Goal: Task Accomplishment & Management: Complete application form

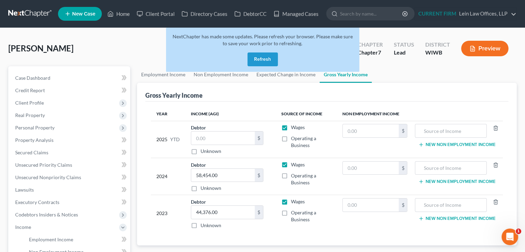
click at [259, 54] on button "Refresh" at bounding box center [263, 59] width 30 height 14
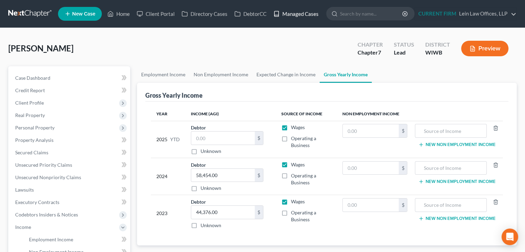
click at [300, 12] on link "Managed Cases" at bounding box center [296, 14] width 52 height 12
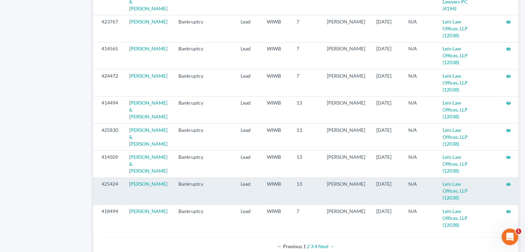
scroll to position [761, 0]
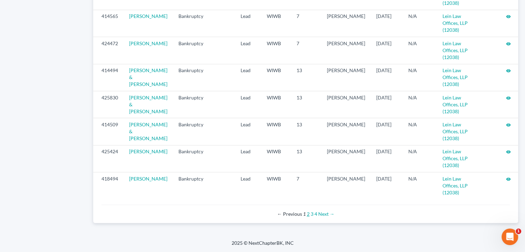
click at [307, 216] on link "2" at bounding box center [308, 214] width 3 height 6
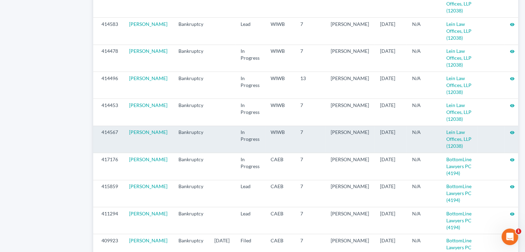
scroll to position [616, 0]
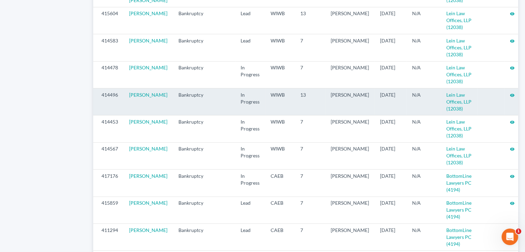
click at [510, 98] on icon "visibility" at bounding box center [512, 95] width 5 height 5
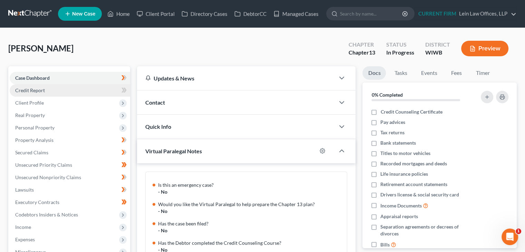
scroll to position [75, 0]
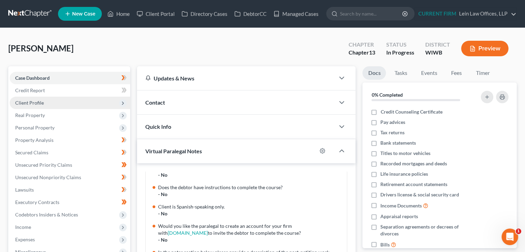
click at [38, 100] on span "Client Profile" at bounding box center [29, 103] width 29 height 6
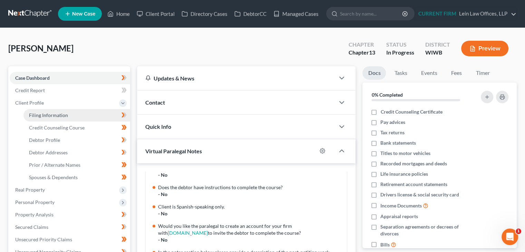
click at [43, 114] on span "Filing Information" at bounding box center [48, 115] width 39 height 6
select select "1"
select select "0"
select select "3"
select select "91"
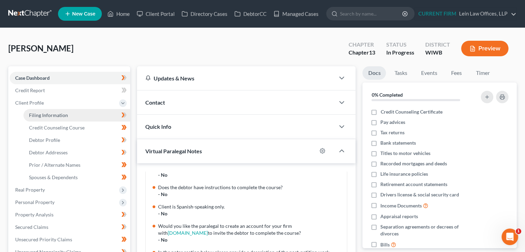
select select "0"
select select "52"
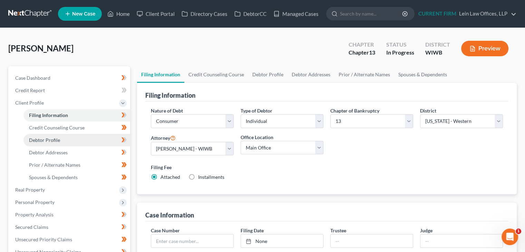
click at [62, 136] on link "Debtor Profile" at bounding box center [76, 140] width 107 height 12
select select "4"
select select "0"
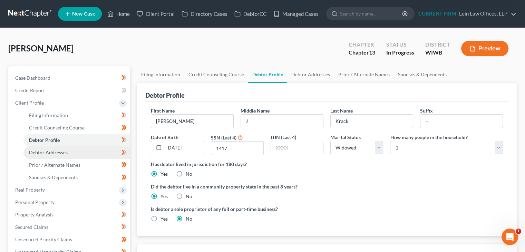
click at [51, 150] on span "Debtor Addresses" at bounding box center [48, 152] width 39 height 6
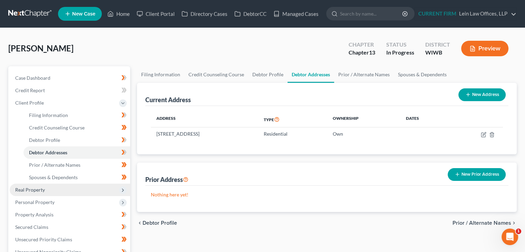
click at [39, 188] on span "Real Property" at bounding box center [30, 190] width 30 height 6
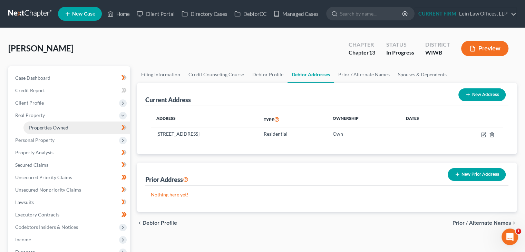
click at [50, 130] on link "Properties Owned" at bounding box center [76, 128] width 107 height 12
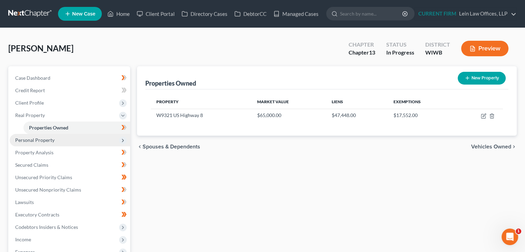
click at [49, 140] on span "Personal Property" at bounding box center [34, 140] width 39 height 6
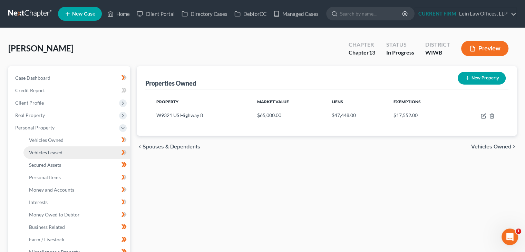
click at [51, 150] on span "Vehicles Leased" at bounding box center [45, 152] width 33 height 6
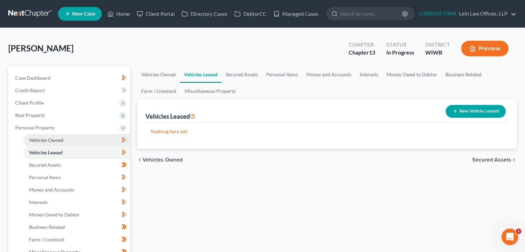
click at [52, 140] on span "Vehicles Owned" at bounding box center [46, 140] width 35 height 6
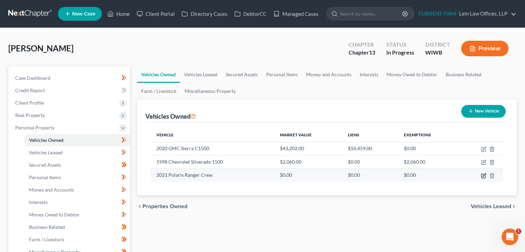
click at [482, 174] on icon "button" at bounding box center [484, 176] width 6 height 6
select select "6"
select select "5"
select select "1"
select select "0"
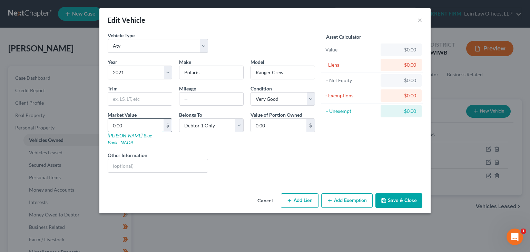
click at [146, 125] on input "0.00" at bounding box center [136, 125] width 56 height 13
click at [221, 97] on input "text" at bounding box center [212, 99] width 64 height 13
click at [156, 127] on input "0.00" at bounding box center [136, 125] width 56 height 13
type input "1"
type input "1.00"
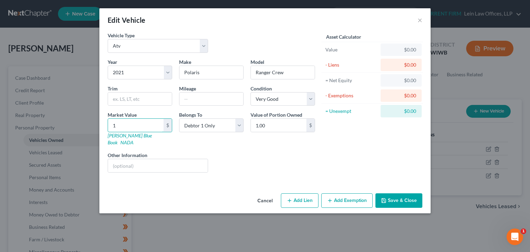
type input "10"
type input "10.00"
type input "100"
type input "100.00"
type input "1000"
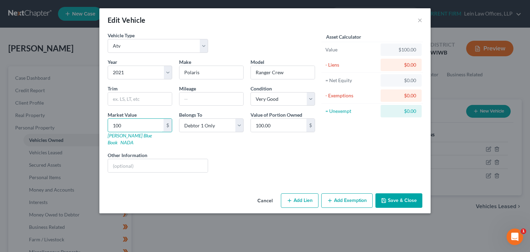
type input "1,000.00"
type input "1,0000"
type input "10,000.00"
type input "10,000"
click at [398, 193] on button "Save & Close" at bounding box center [399, 200] width 47 height 15
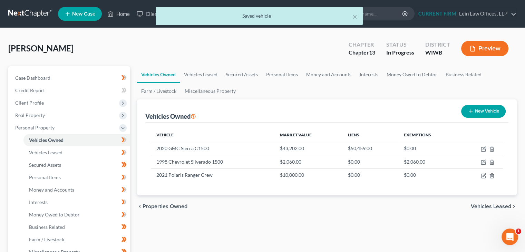
click at [486, 206] on span "Vehicles Leased" at bounding box center [491, 207] width 40 height 6
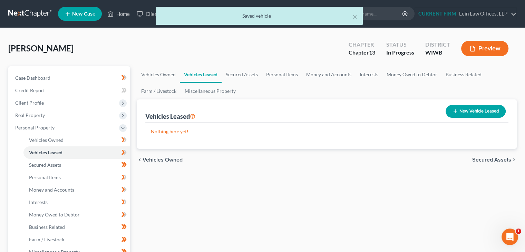
click at [483, 158] on span "Secured Assets" at bounding box center [491, 160] width 39 height 6
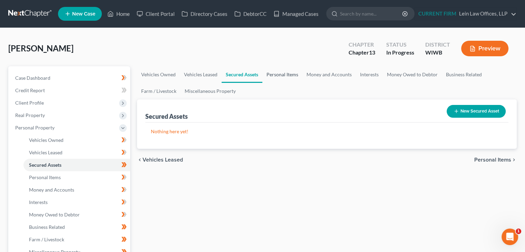
click at [289, 77] on link "Personal Items" at bounding box center [282, 74] width 40 height 17
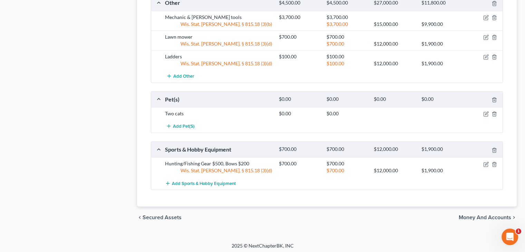
scroll to position [484, 0]
click at [490, 214] on span "Money and Accounts" at bounding box center [485, 217] width 52 height 6
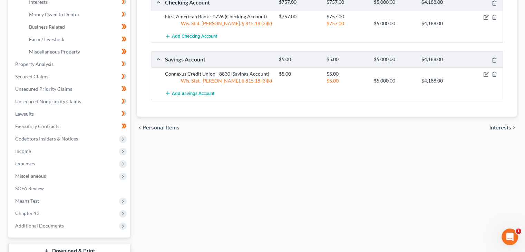
scroll to position [207, 0]
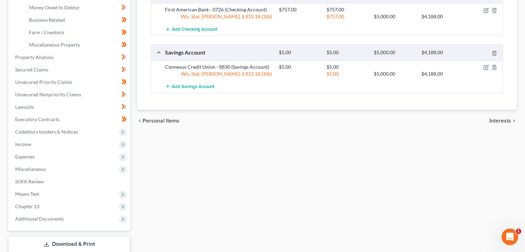
click at [500, 121] on span "Interests" at bounding box center [501, 121] width 22 height 6
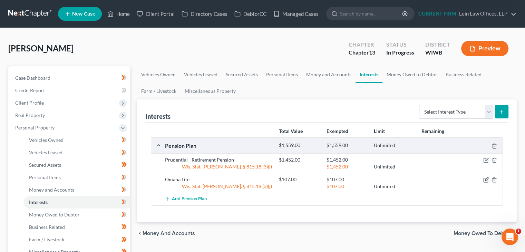
click at [485, 178] on icon "button" at bounding box center [486, 180] width 6 height 6
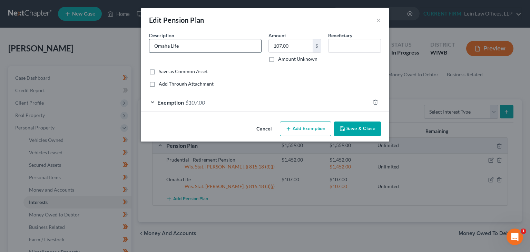
click at [228, 49] on input "Omaha Life" at bounding box center [205, 45] width 112 height 13
type input "O"
click at [204, 46] on input "text" at bounding box center [205, 45] width 112 height 13
drag, startPoint x: 178, startPoint y: 46, endPoint x: 203, endPoint y: 46, distance: 24.5
click at [203, 46] on input "[DEMOGRAPHIC_DATA] (Ex-husband)" at bounding box center [205, 45] width 112 height 13
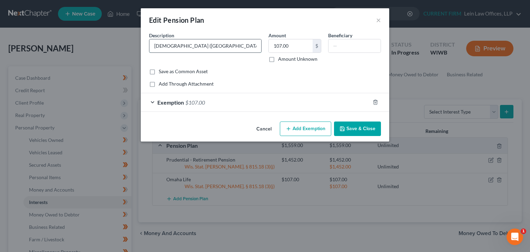
click at [211, 46] on input "[DEMOGRAPHIC_DATA] ([GEOGRAPHIC_DATA])" at bounding box center [205, 45] width 112 height 13
type input "[DEMOGRAPHIC_DATA] ([GEOGRAPHIC_DATA]) Pension"
click at [360, 126] on button "Save & Close" at bounding box center [357, 129] width 47 height 15
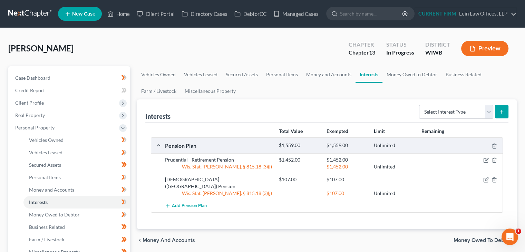
click at [459, 238] on span "Money Owed to Debtor" at bounding box center [483, 241] width 58 height 6
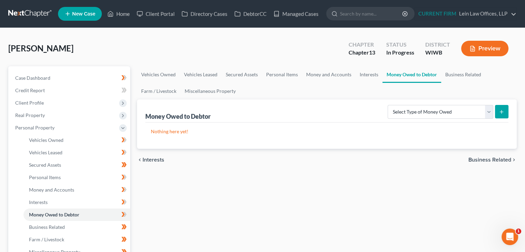
click at [495, 157] on span "Business Related" at bounding box center [489, 160] width 43 height 6
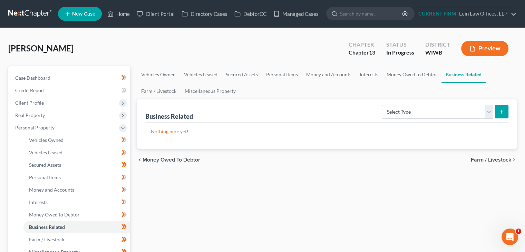
click at [485, 158] on span "Farm / Livestock" at bounding box center [491, 160] width 40 height 6
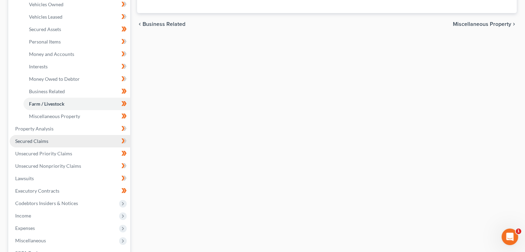
scroll to position [138, 0]
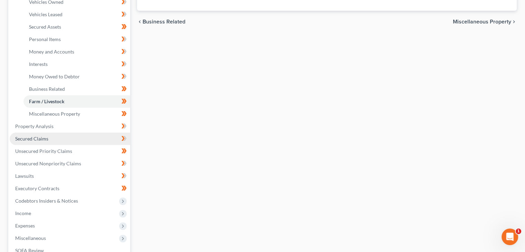
click at [45, 138] on span "Secured Claims" at bounding box center [31, 139] width 33 height 6
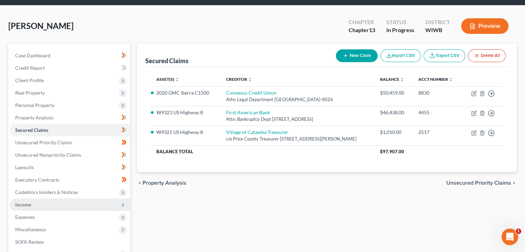
scroll to position [69, 0]
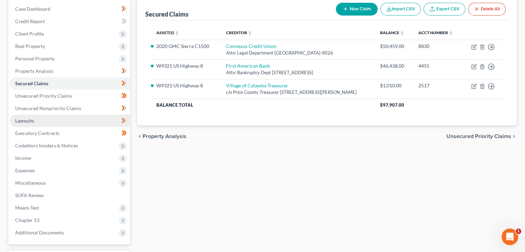
click at [41, 121] on link "Lawsuits" at bounding box center [70, 121] width 120 height 12
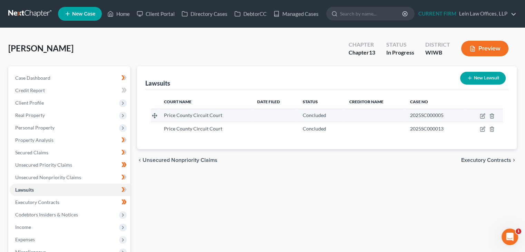
click at [204, 119] on td "Price County Circuit Court" at bounding box center [204, 115] width 93 height 13
click at [482, 115] on icon "button" at bounding box center [483, 116] width 6 height 6
select select "52"
select select "2"
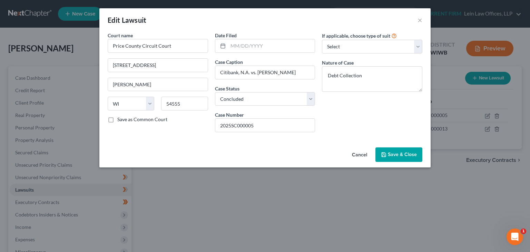
click at [359, 155] on button "Cancel" at bounding box center [360, 155] width 26 height 14
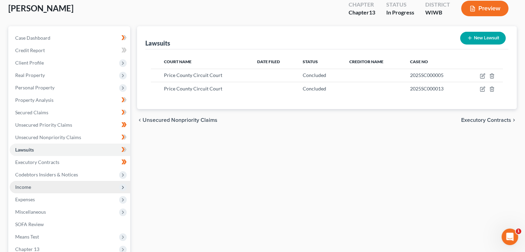
scroll to position [69, 0]
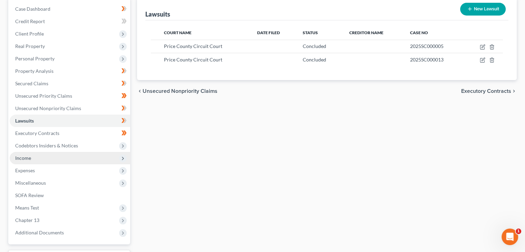
click at [23, 158] on span "Income" at bounding box center [23, 158] width 16 height 6
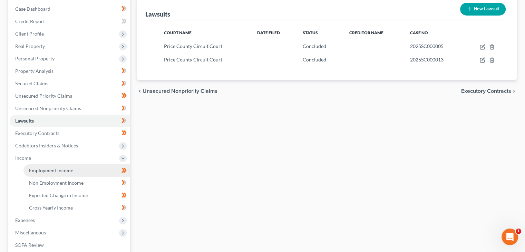
click at [50, 169] on span "Employment Income" at bounding box center [51, 170] width 44 height 6
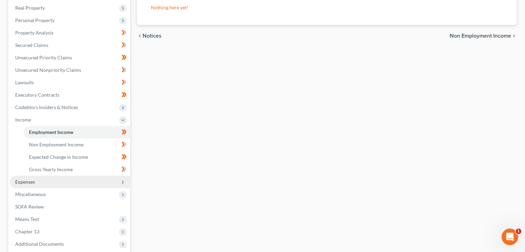
scroll to position [138, 0]
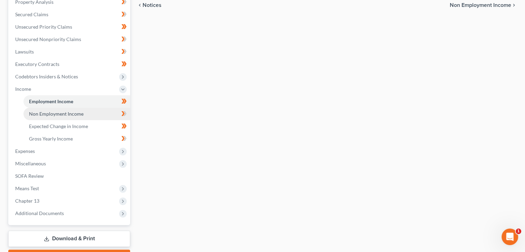
click at [58, 112] on span "Non Employment Income" at bounding box center [56, 114] width 55 height 6
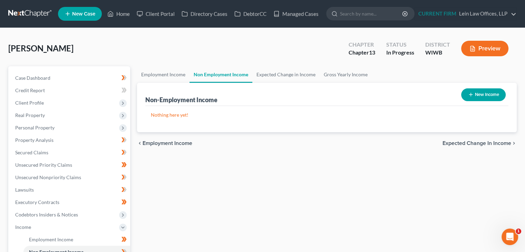
click at [462, 93] on button "New Income" at bounding box center [483, 94] width 45 height 13
select select "0"
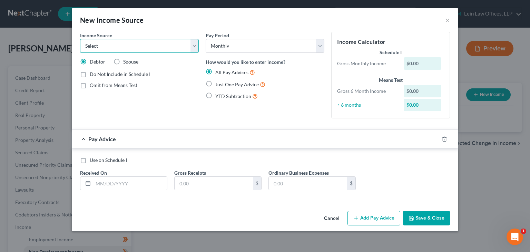
click at [193, 50] on select "Select Unemployment Disability (from employer) Pension Retirement Social Securi…" at bounding box center [139, 46] width 119 height 14
select select "4"
click at [80, 39] on select "Select Unemployment Disability (from employer) Pension Retirement Social Securi…" at bounding box center [139, 46] width 119 height 14
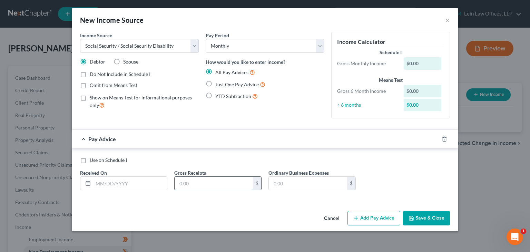
click at [212, 183] on input "text" at bounding box center [214, 183] width 78 height 13
type input "2,586"
click at [434, 219] on button "Save & Close" at bounding box center [426, 218] width 47 height 15
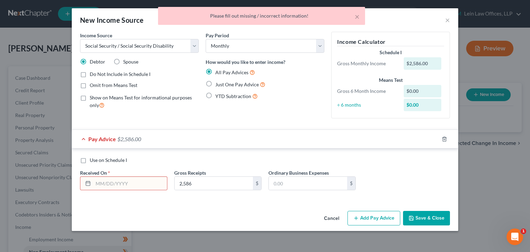
click at [119, 186] on input "text" at bounding box center [130, 183] width 74 height 13
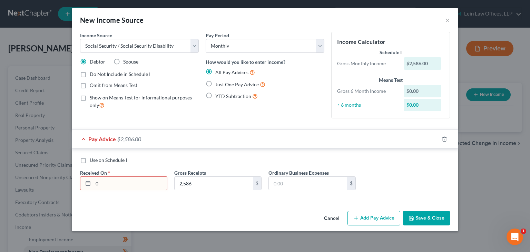
type input "0"
click at [227, 185] on input "2,586" at bounding box center [214, 183] width 78 height 13
paste input "744"
type input "2,744"
click at [429, 216] on button "Save & Close" at bounding box center [426, 218] width 47 height 15
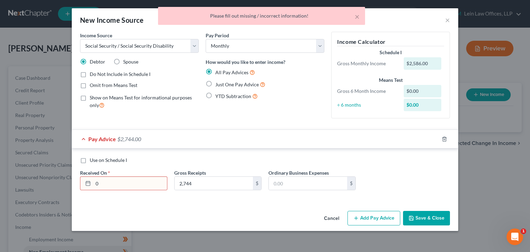
click at [144, 184] on input "0" at bounding box center [130, 183] width 74 height 13
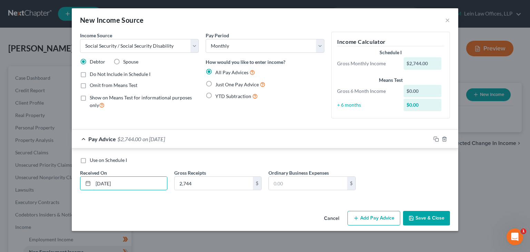
type input "[DATE]"
click at [416, 221] on button "Save & Close" at bounding box center [426, 218] width 47 height 15
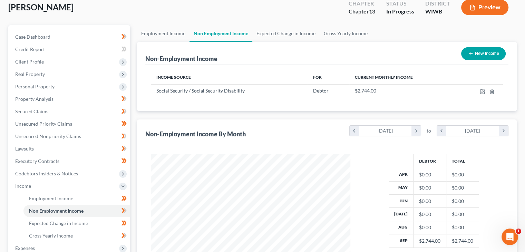
scroll to position [138, 0]
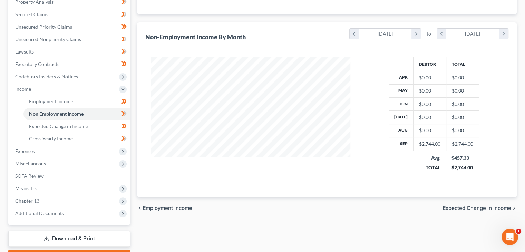
click at [477, 207] on span "Expected Change in Income" at bounding box center [477, 208] width 69 height 6
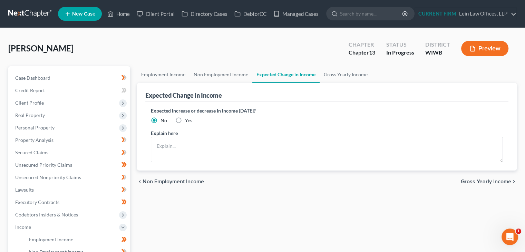
click at [479, 179] on span "Gross Yearly Income" at bounding box center [486, 182] width 50 height 6
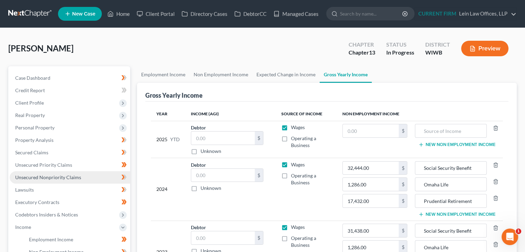
click at [54, 176] on span "Unsecured Nonpriority Claims" at bounding box center [48, 177] width 66 height 6
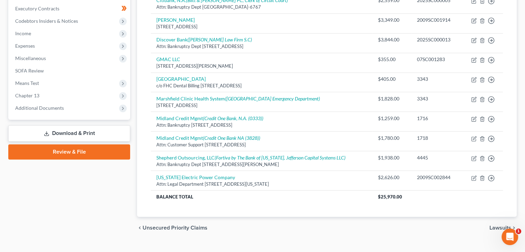
scroll to position [206, 0]
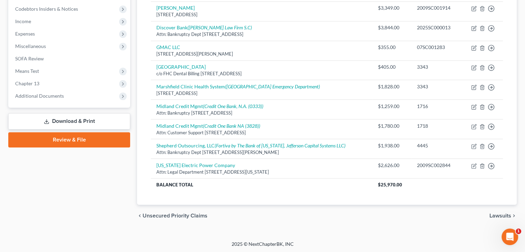
click at [256, 197] on div "Creditor expand_more expand_less unfold_more Balance expand_more expand_less un…" at bounding box center [326, 44] width 363 height 321
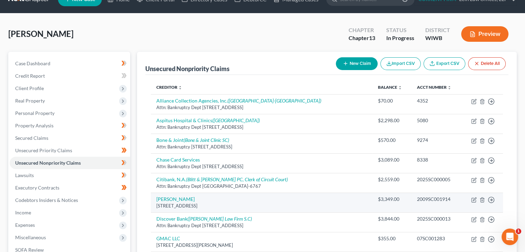
scroll to position [0, 0]
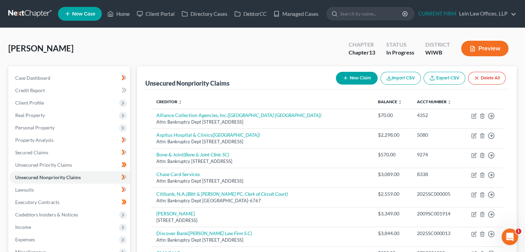
drag, startPoint x: 0, startPoint y: 76, endPoint x: 5, endPoint y: 80, distance: 6.6
click at [5, 79] on div "[PERSON_NAME] Upgraded Chapter Chapter 13 Status In Progress District WIWB Prev…" at bounding box center [262, 237] width 525 height 418
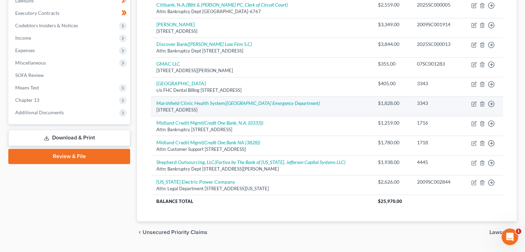
scroll to position [206, 0]
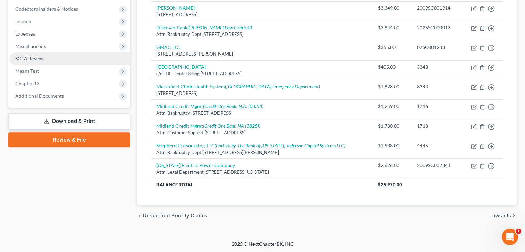
click at [36, 59] on span "SOFA Review" at bounding box center [29, 59] width 29 height 6
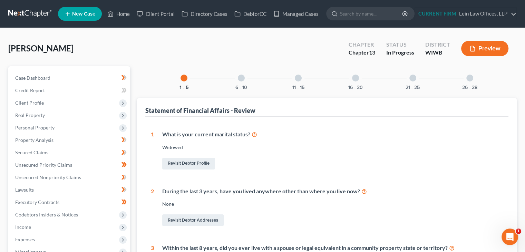
click at [244, 78] on div "6 - 10" at bounding box center [241, 77] width 23 height 23
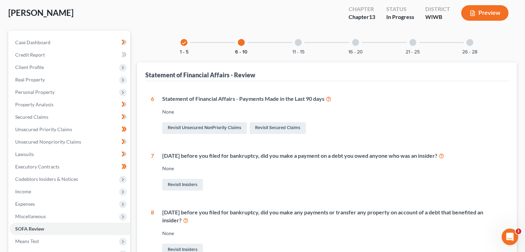
scroll to position [35, 0]
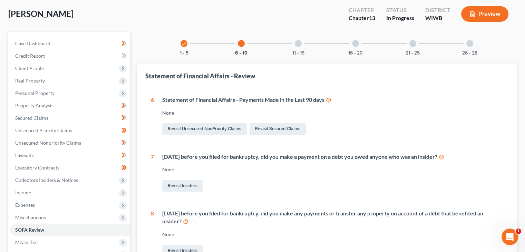
click at [185, 44] on icon "check" at bounding box center [184, 43] width 5 height 5
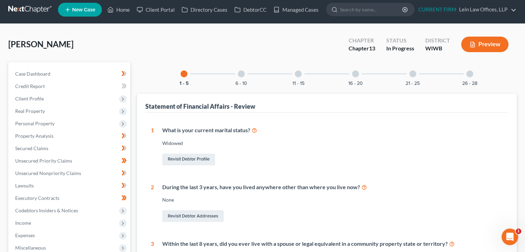
scroll to position [0, 0]
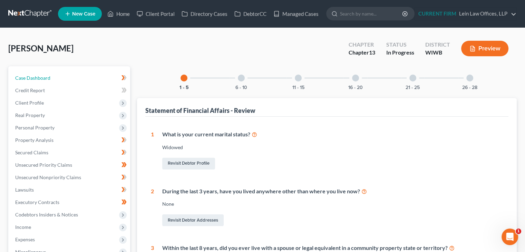
drag, startPoint x: 37, startPoint y: 75, endPoint x: 219, endPoint y: 50, distance: 184.0
click at [37, 75] on span "Case Dashboard" at bounding box center [32, 78] width 35 height 6
